Goal: Check status: Check status

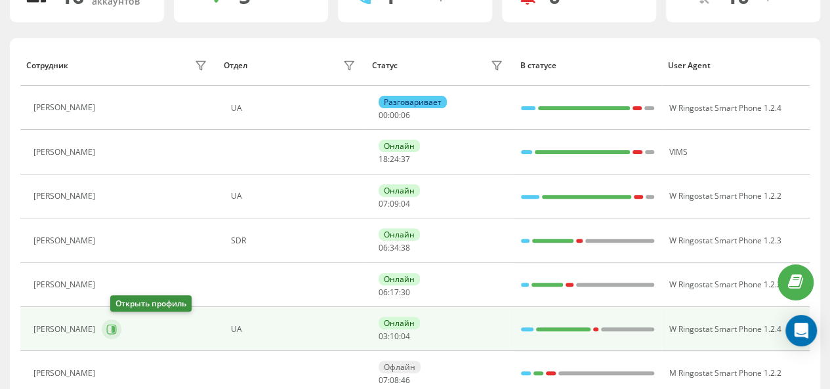
click at [117, 328] on icon at bounding box center [111, 329] width 10 height 10
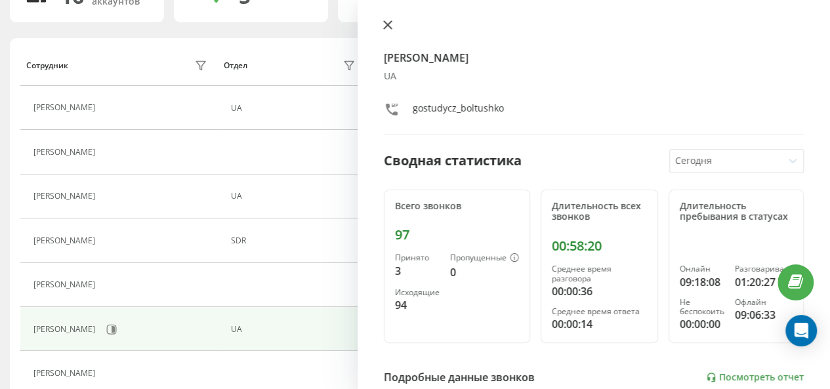
click at [388, 24] on icon at bounding box center [388, 25] width 8 height 8
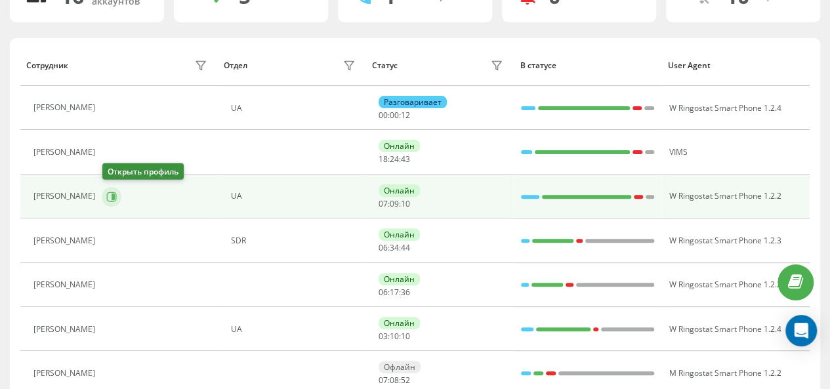
click at [108, 195] on icon at bounding box center [111, 196] width 10 height 10
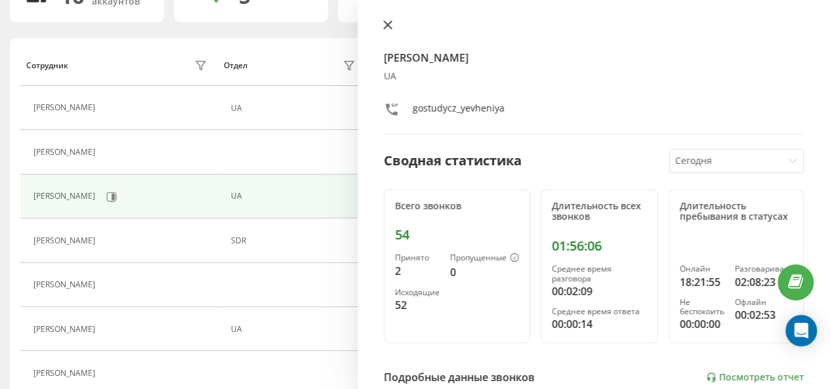
click at [388, 21] on icon at bounding box center [387, 24] width 9 height 9
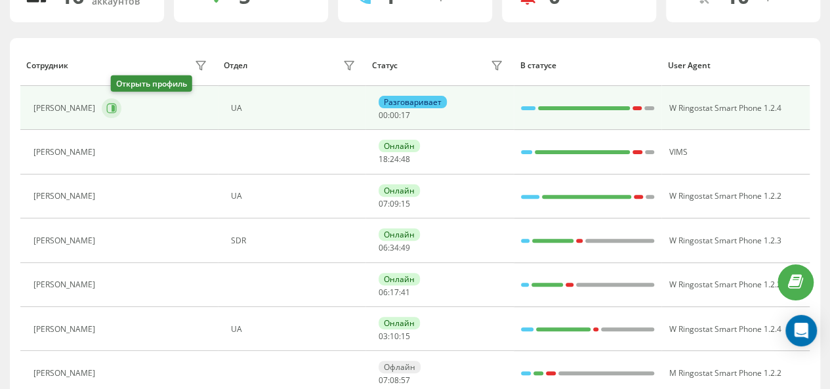
click at [119, 112] on button at bounding box center [112, 108] width 20 height 20
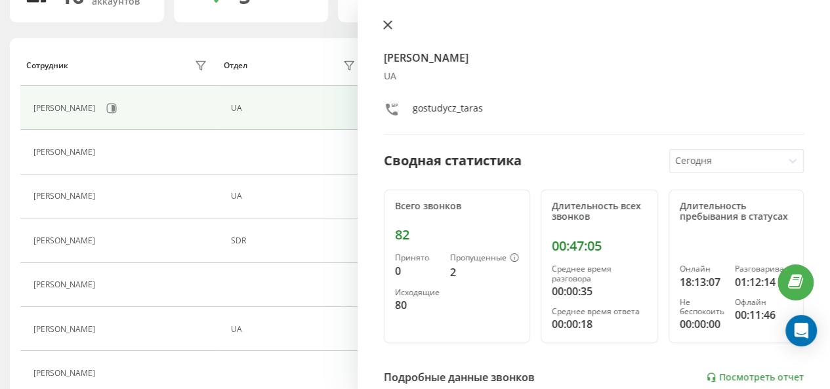
click at [391, 30] on button at bounding box center [387, 26] width 17 height 12
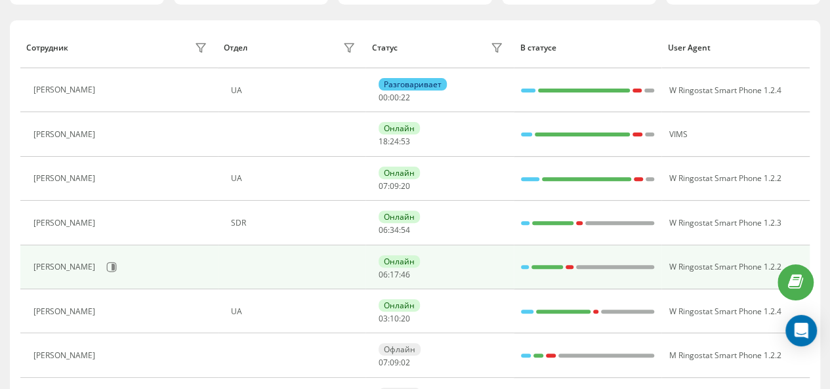
scroll to position [140, 0]
